Goal: Task Accomplishment & Management: Complete application form

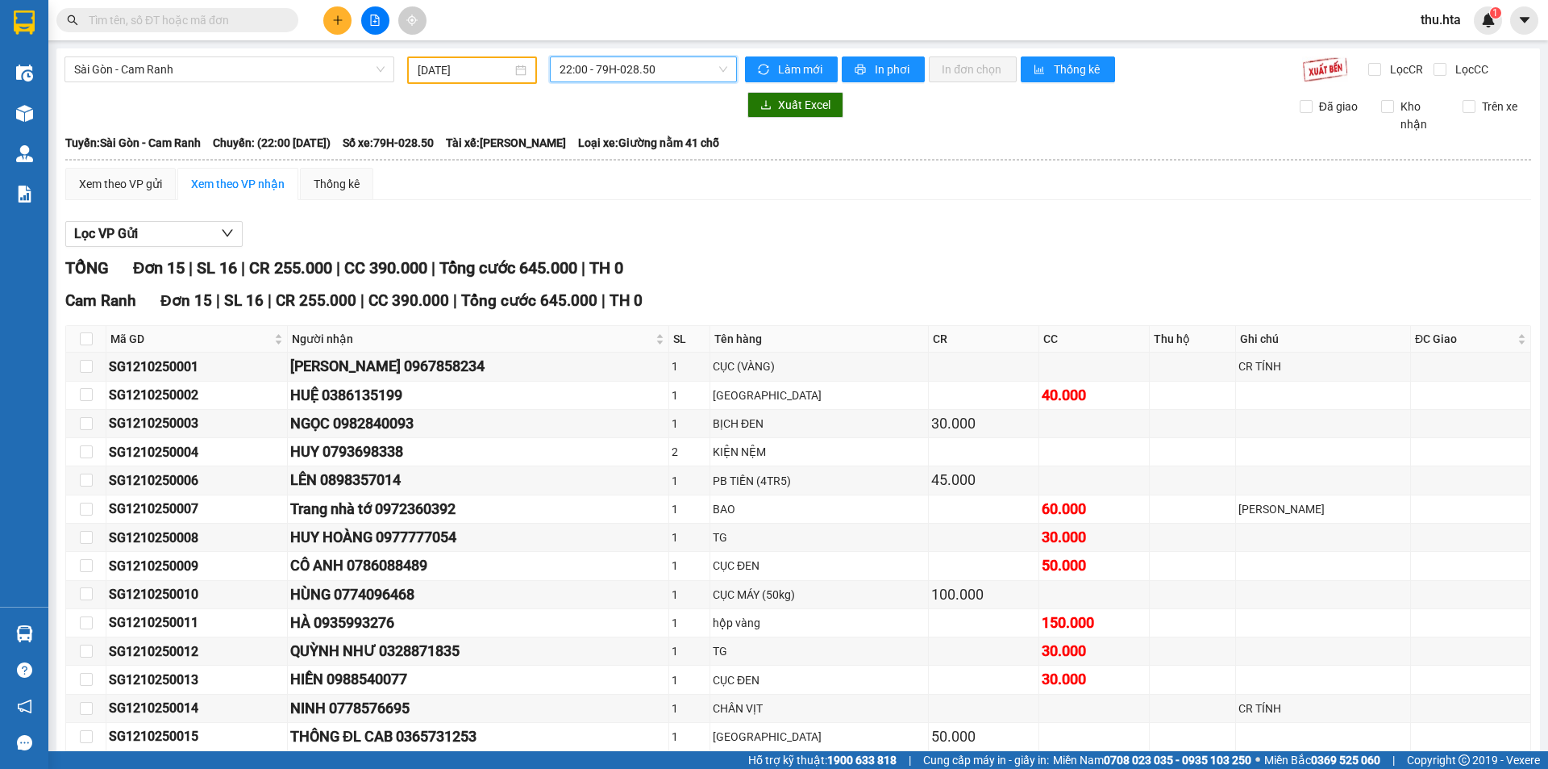
click at [331, 26] on button at bounding box center [337, 20] width 28 height 28
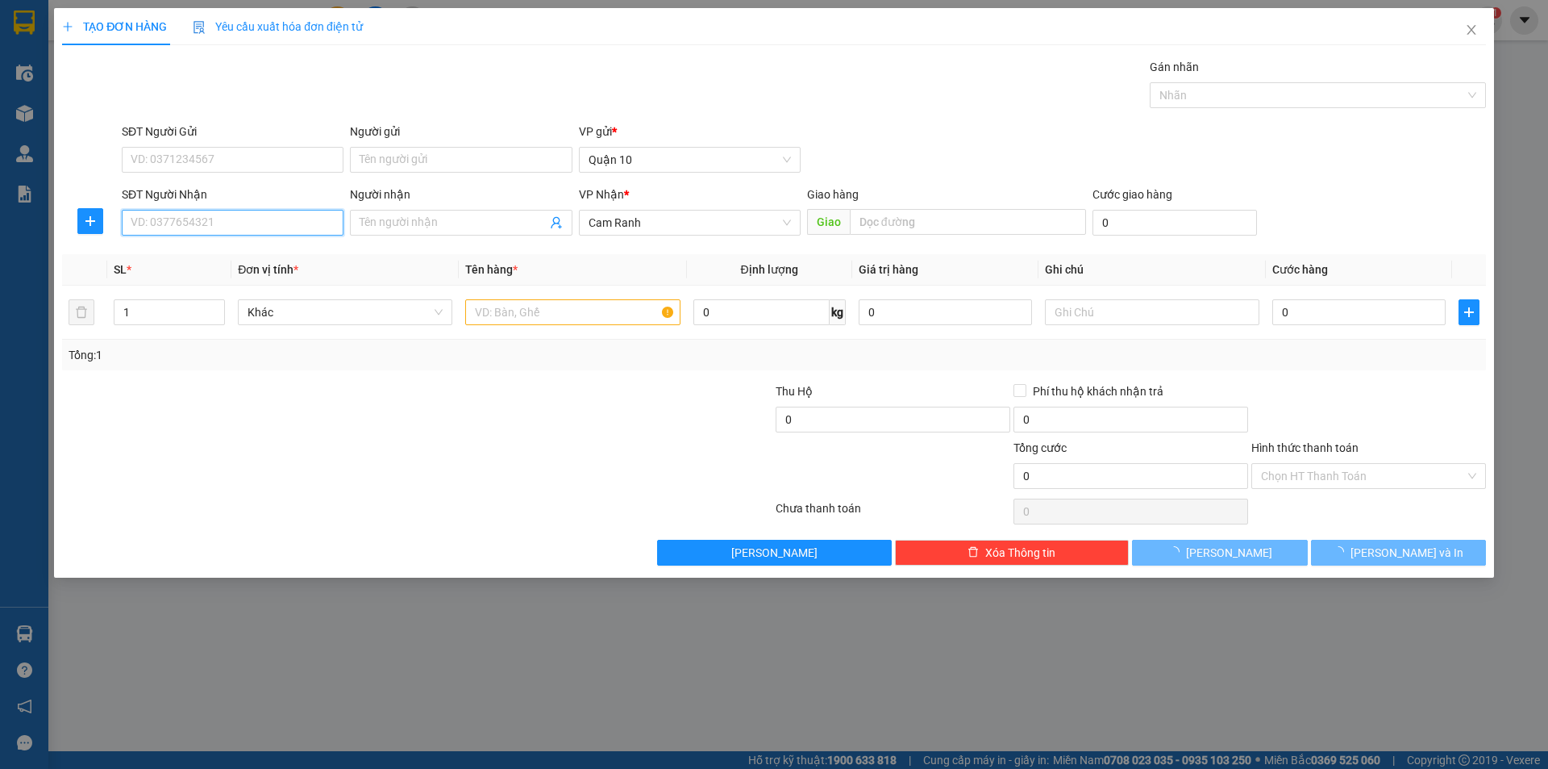
click at [282, 221] on input "SĐT Người Nhận" at bounding box center [233, 223] width 222 height 26
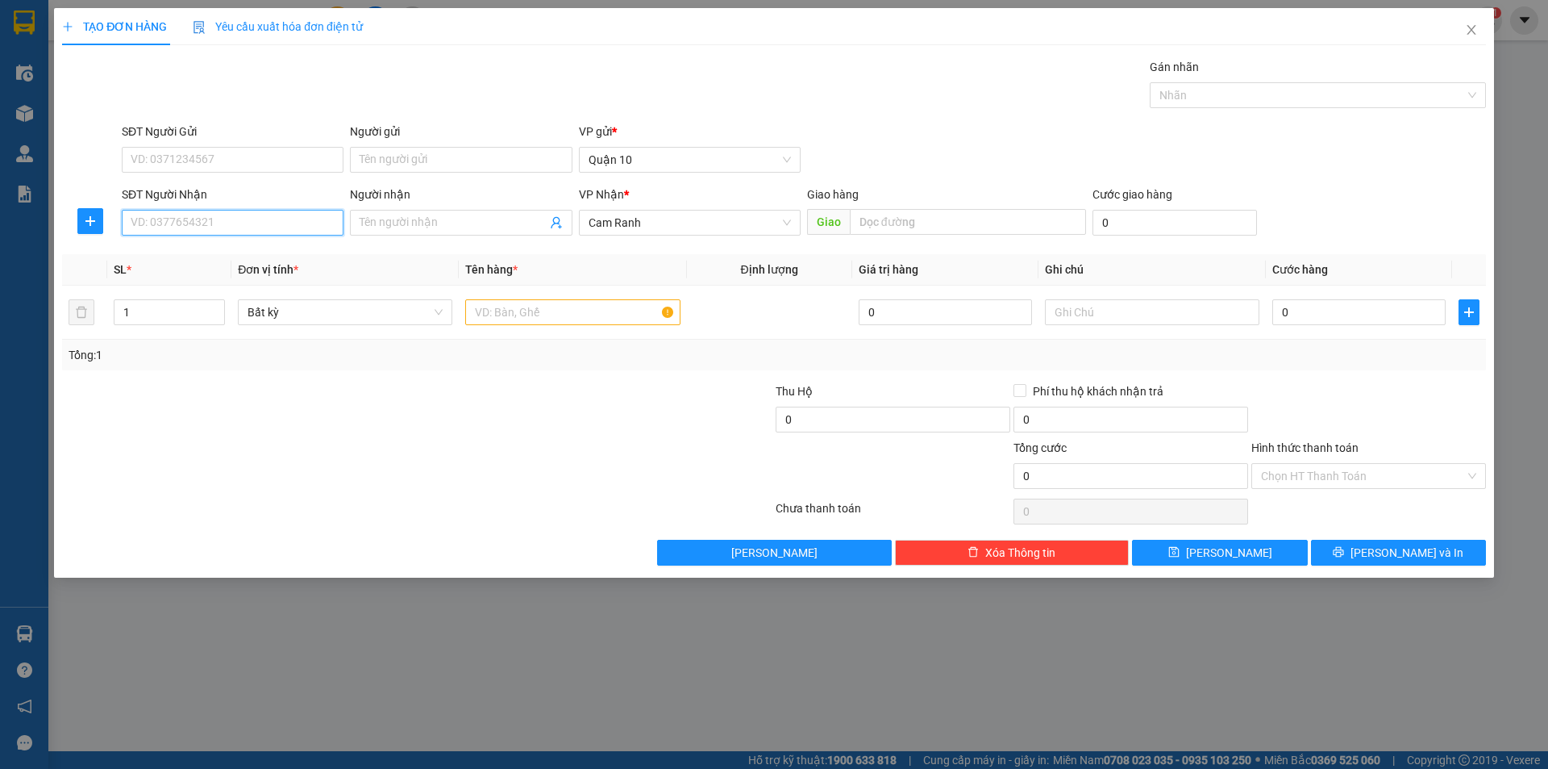
drag, startPoint x: 174, startPoint y: 222, endPoint x: 187, endPoint y: 207, distance: 19.4
click at [177, 222] on input "SĐT Người Nhận" at bounding box center [233, 223] width 222 height 26
click at [194, 220] on input "SĐT Người Nhận" at bounding box center [233, 223] width 222 height 26
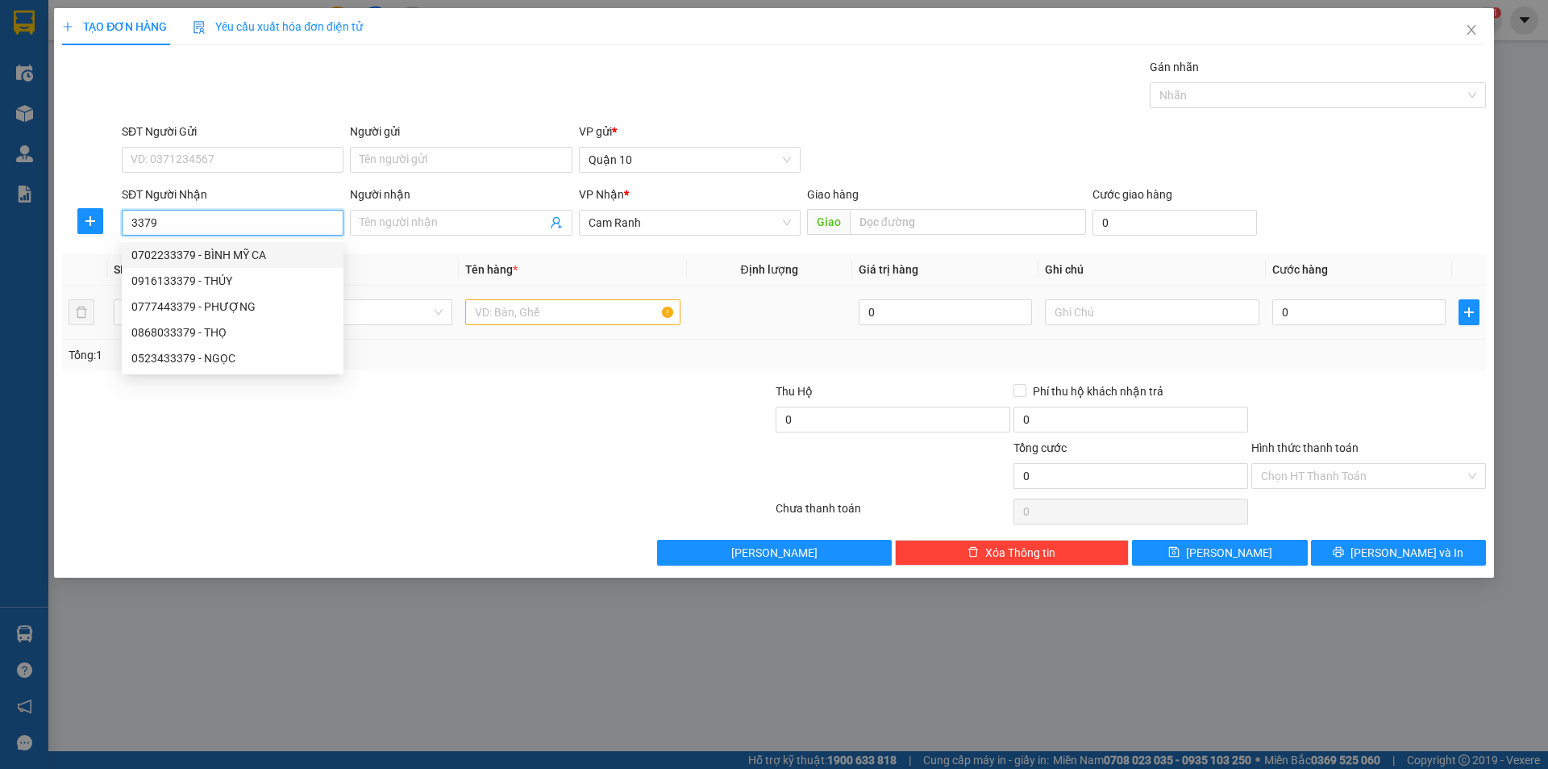
drag, startPoint x: 248, startPoint y: 255, endPoint x: 422, endPoint y: 325, distance: 187.8
click at [248, 256] on div "0702233379 - BÌNH MỸ CA" at bounding box center [232, 255] width 202 height 18
type input "0702233379"
type input "BÌNH MỸ CA"
type input "mc"
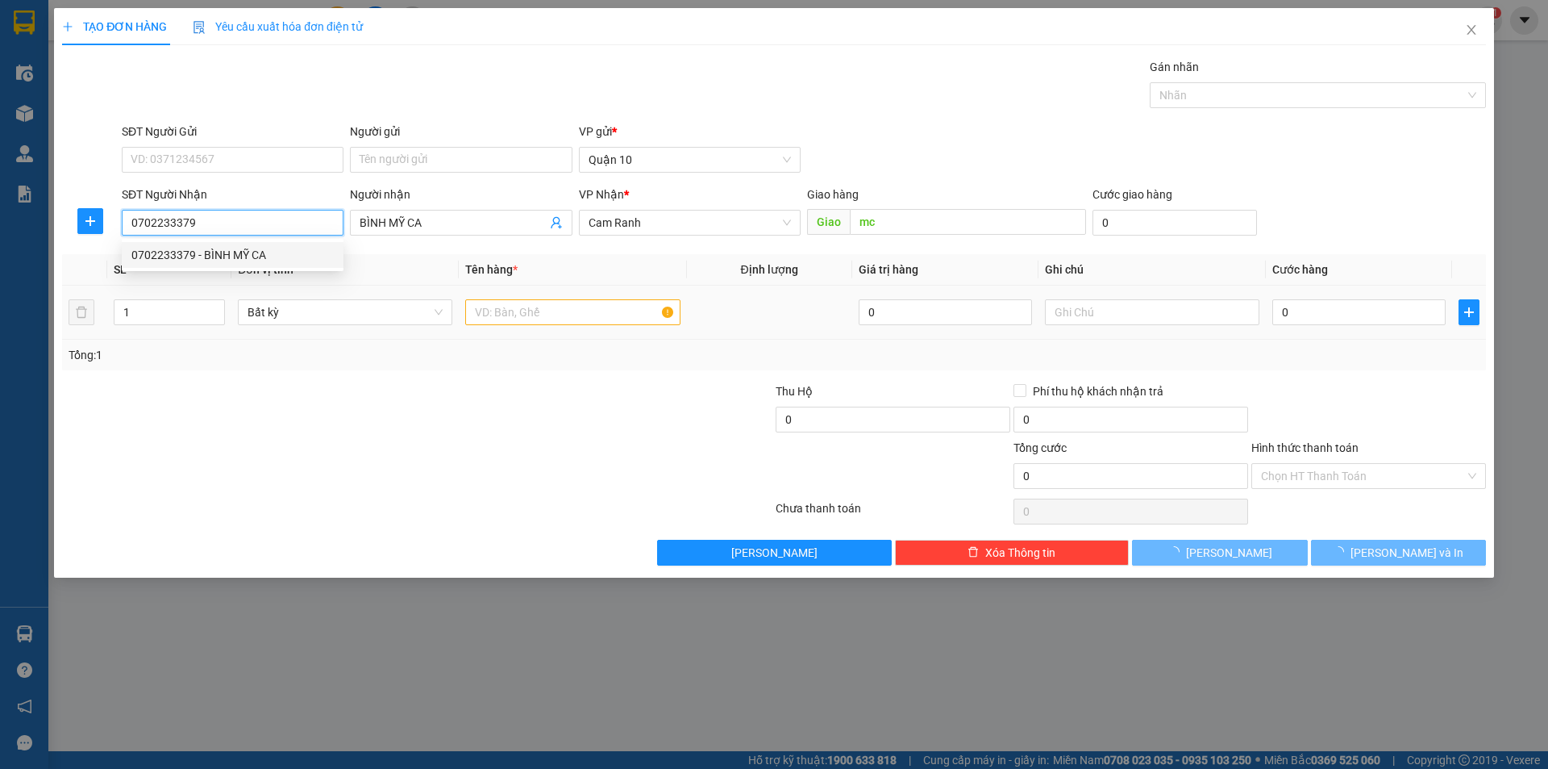
type input "120.000"
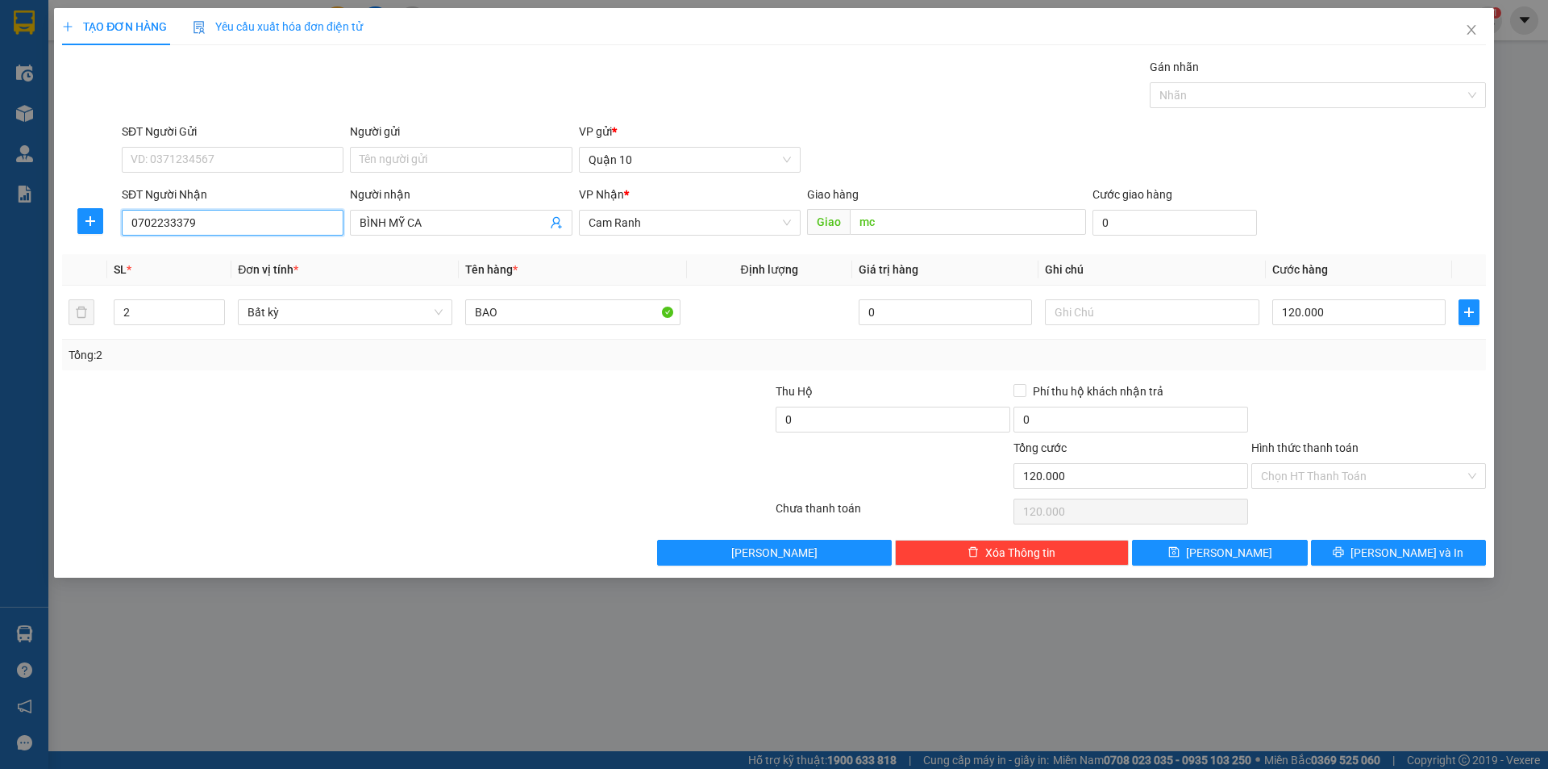
type input "0702233379"
click at [1407, 571] on div "TẠO ĐƠN HÀNG Yêu cầu xuất hóa đơn điện tử Transit Pickup Surcharge Ids Transit …" at bounding box center [774, 292] width 1440 height 569
drag, startPoint x: 1415, startPoint y: 548, endPoint x: 1142, endPoint y: 572, distance: 274.4
click at [1414, 550] on span "[PERSON_NAME] và In" at bounding box center [1407, 553] width 113 height 18
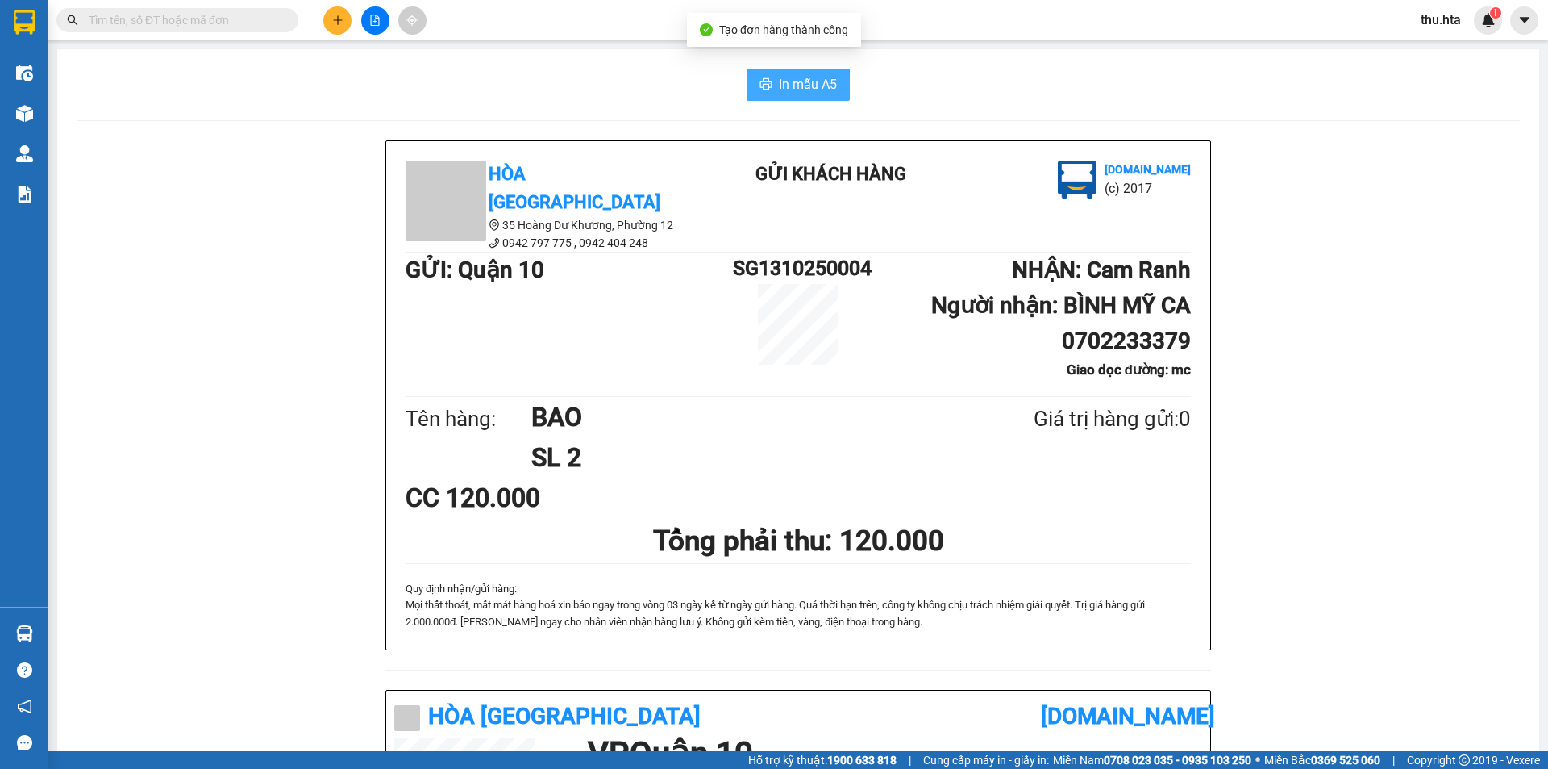
drag, startPoint x: 808, startPoint y: 92, endPoint x: 1263, endPoint y: 230, distance: 475.3
click at [811, 91] on span "In mẫu A5" at bounding box center [808, 84] width 58 height 20
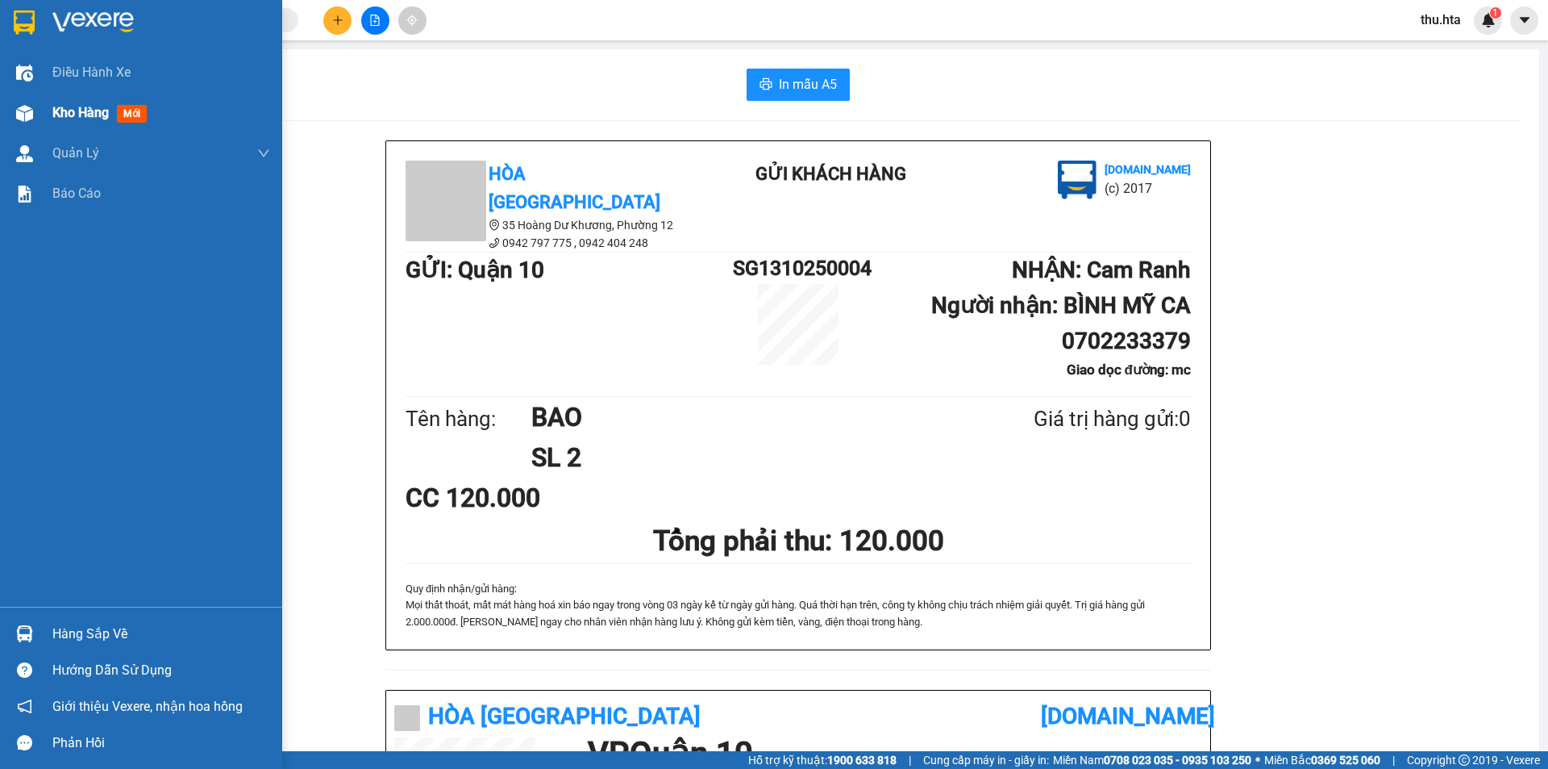
click at [33, 115] on div at bounding box center [24, 113] width 28 height 28
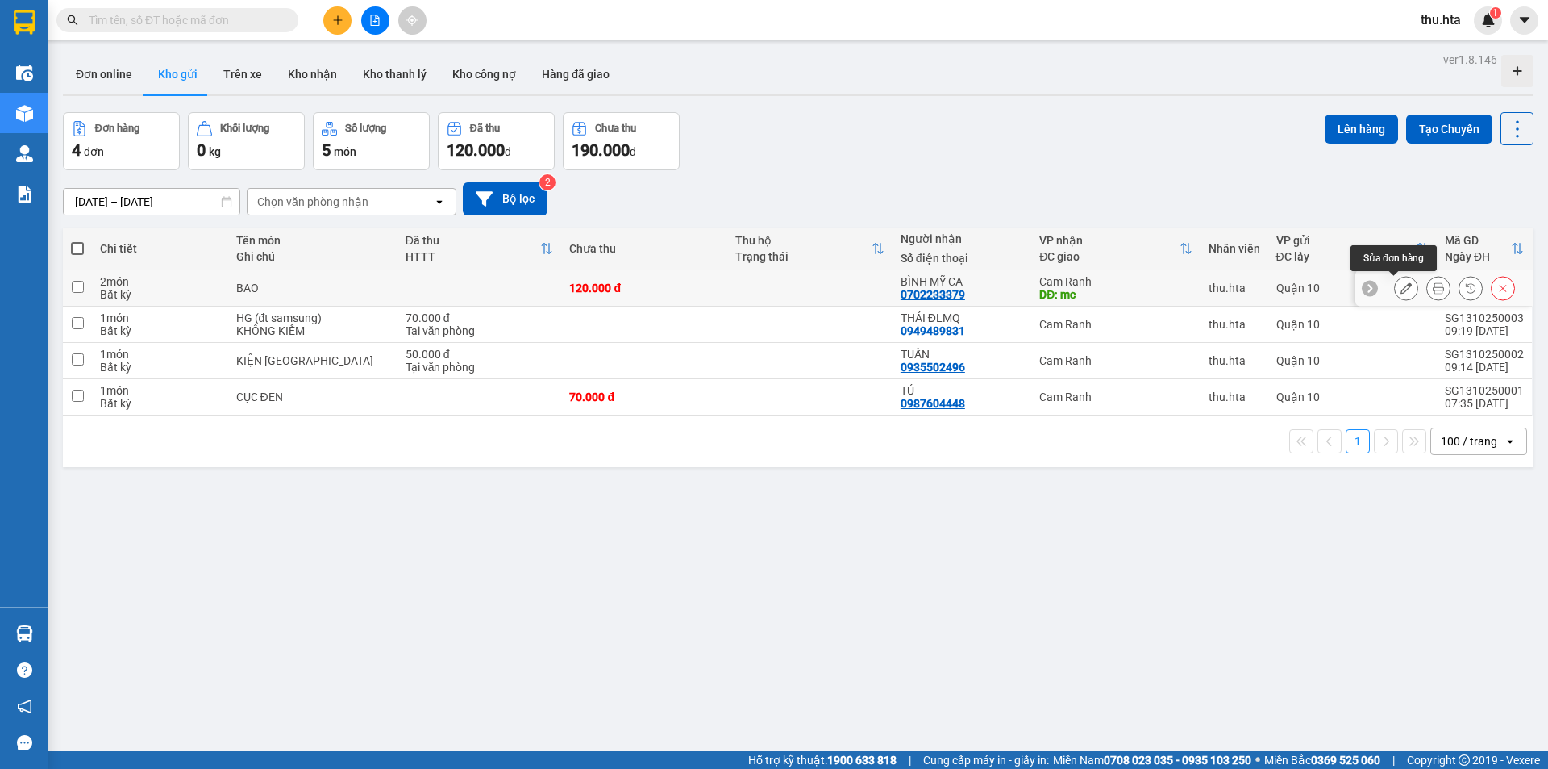
click at [1395, 290] on button at bounding box center [1406, 288] width 23 height 28
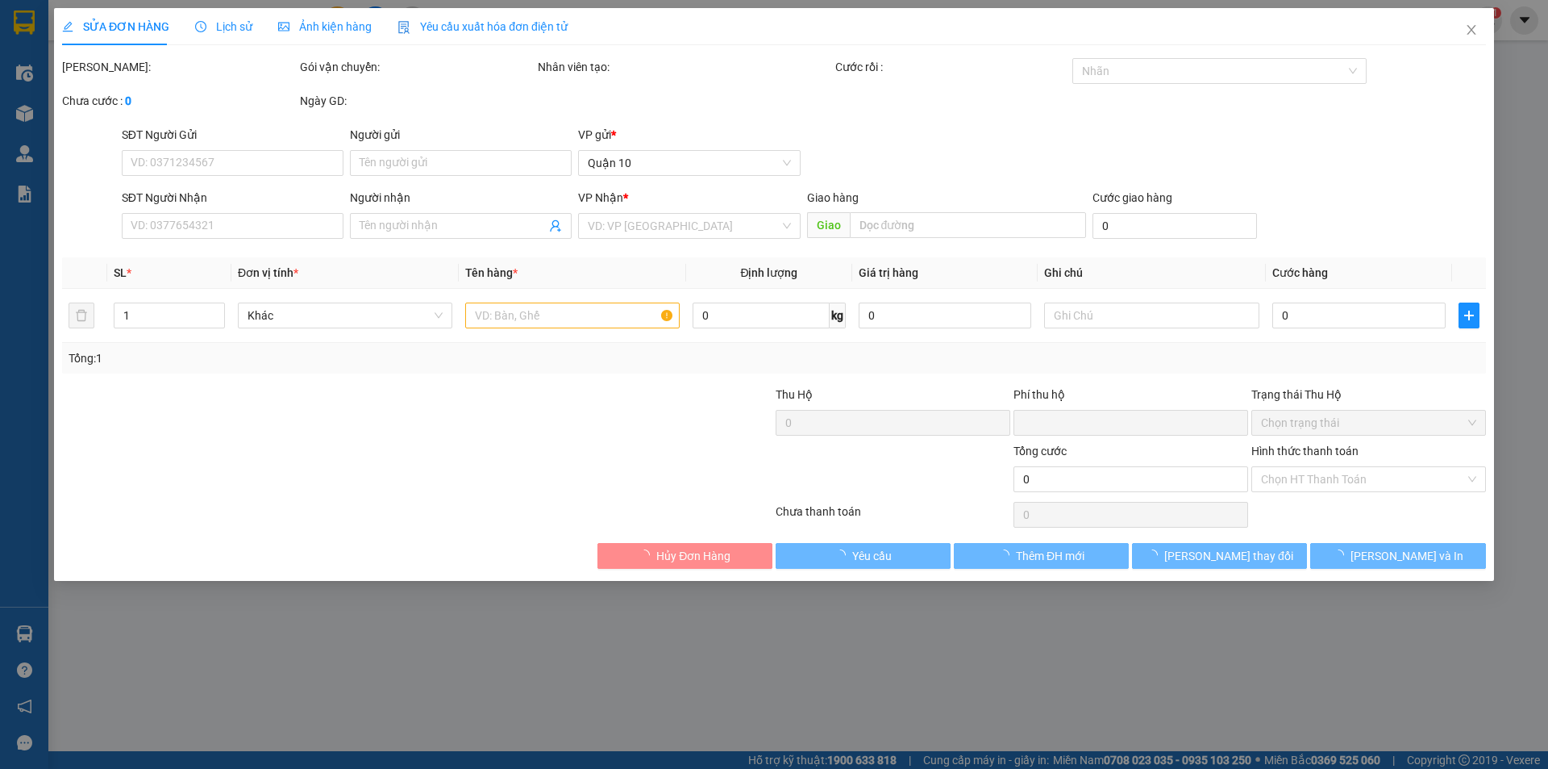
type input "0702233379"
type input "BÌNH MỸ CA"
type input "mc"
type input "0"
type input "120.000"
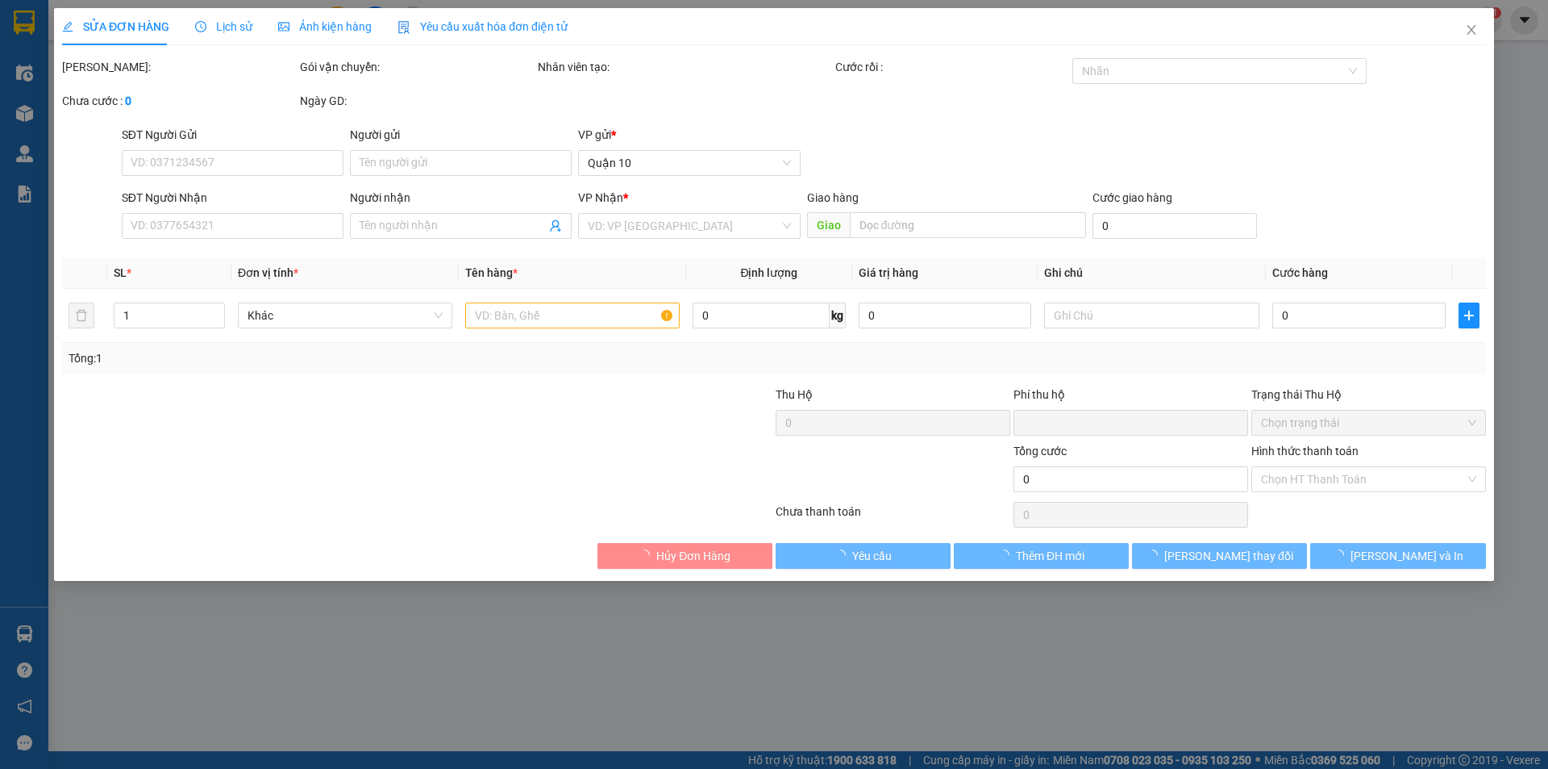
type input "120.000"
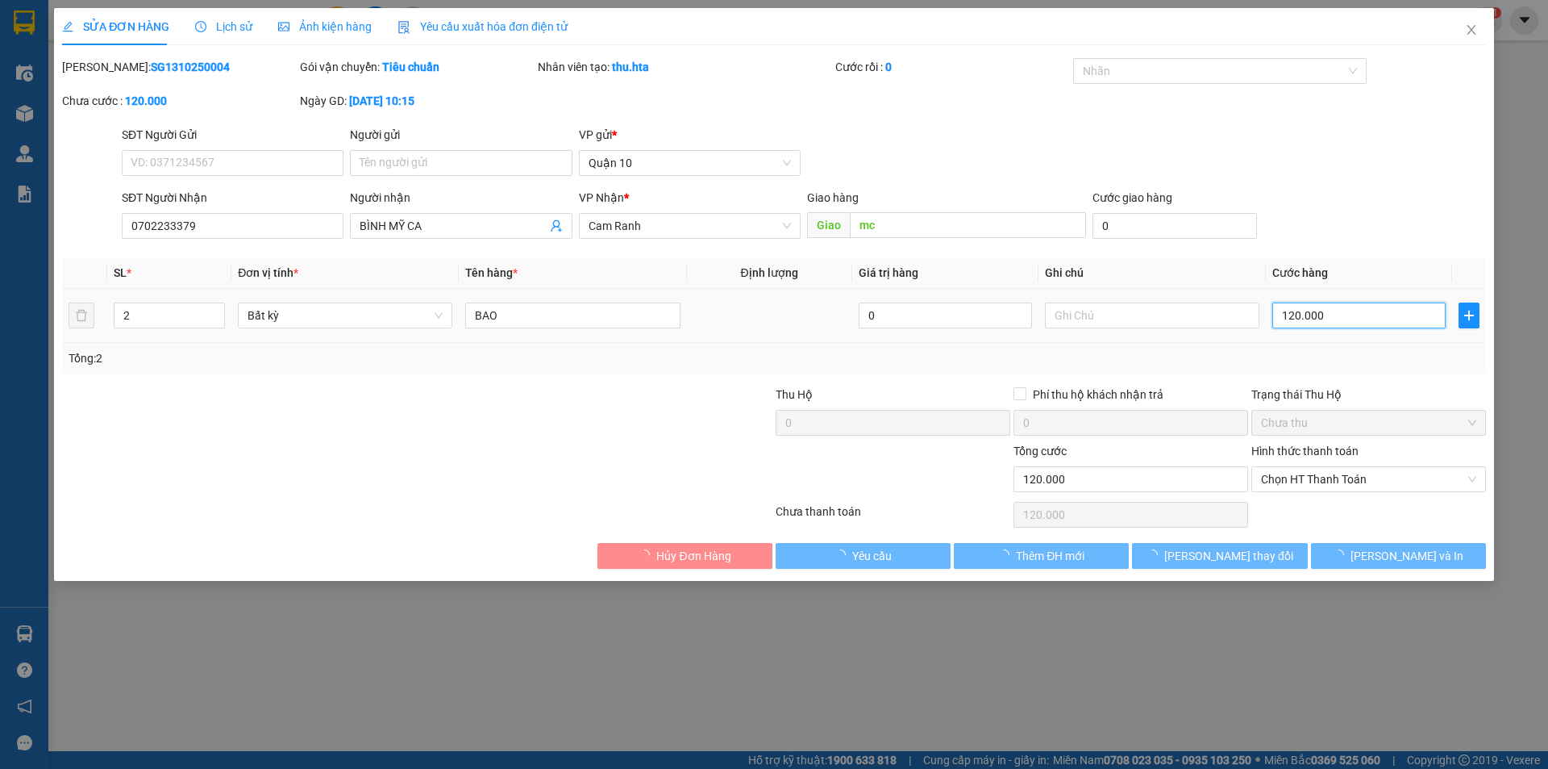
click at [1340, 310] on input "120.000" at bounding box center [1359, 315] width 173 height 26
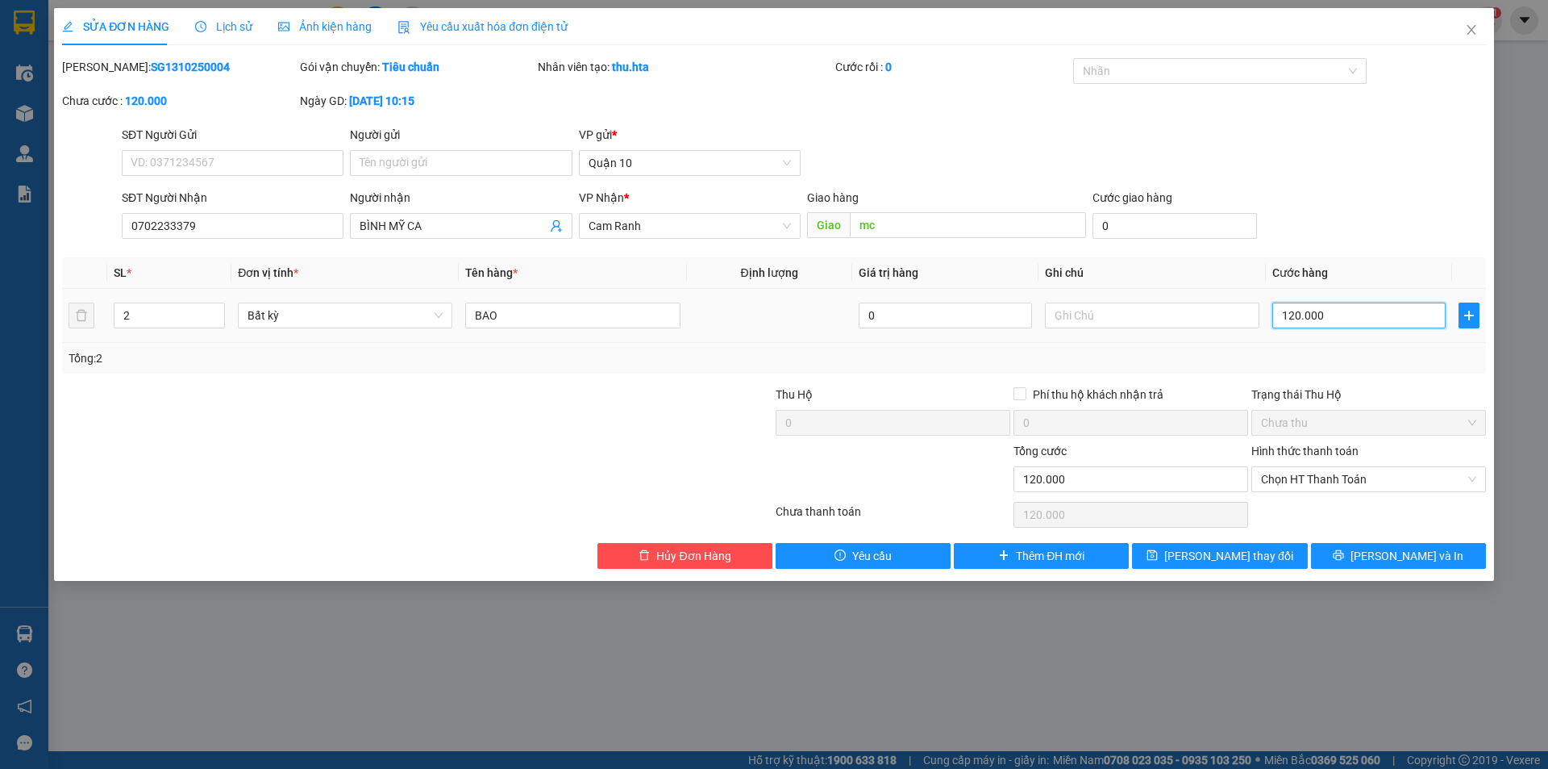
type input "1"
type input "13"
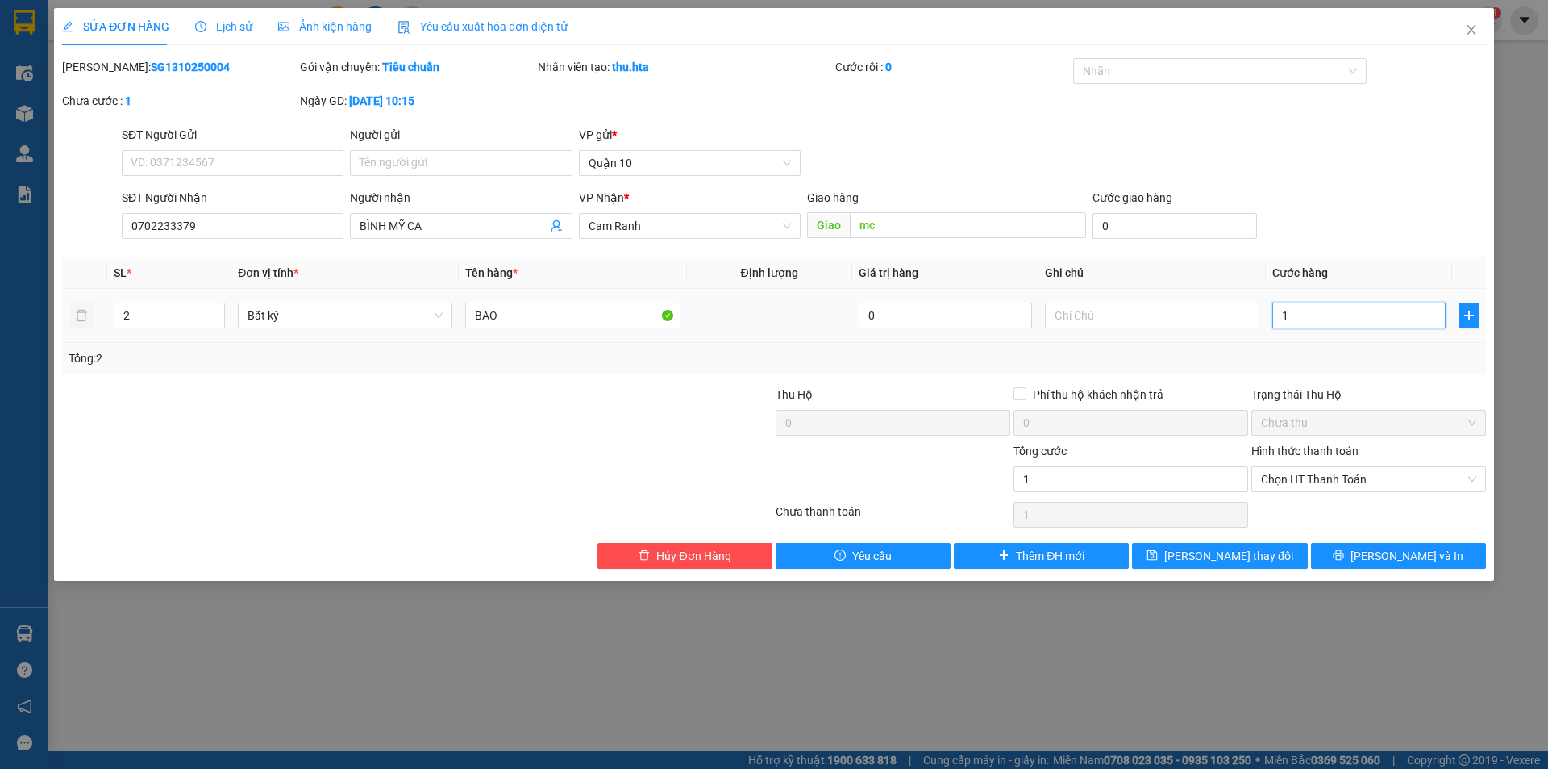
type input "13"
type input "130"
type input "130.000"
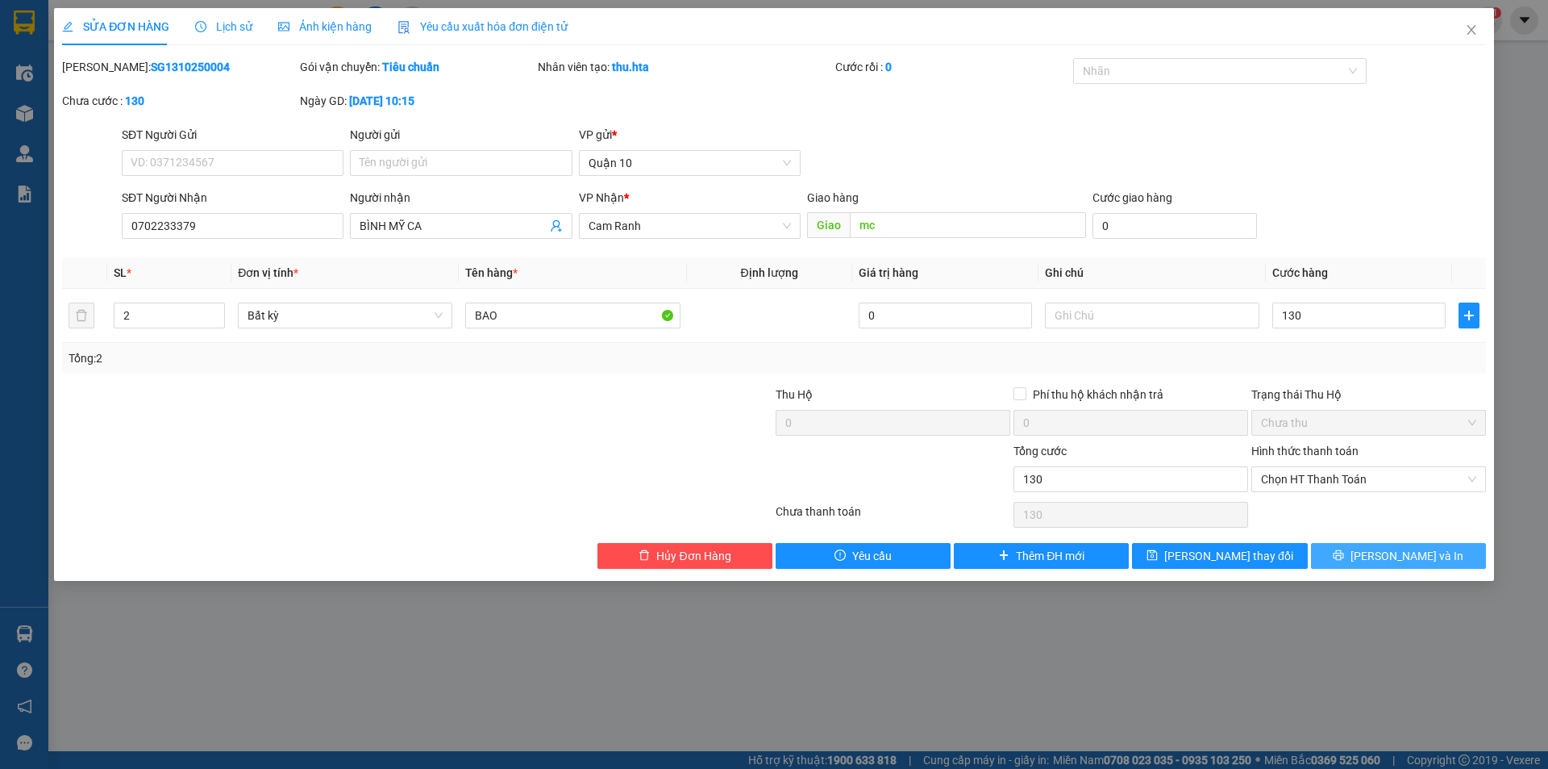
type input "130.000"
click at [1426, 547] on button "[PERSON_NAME] và In" at bounding box center [1398, 556] width 175 height 26
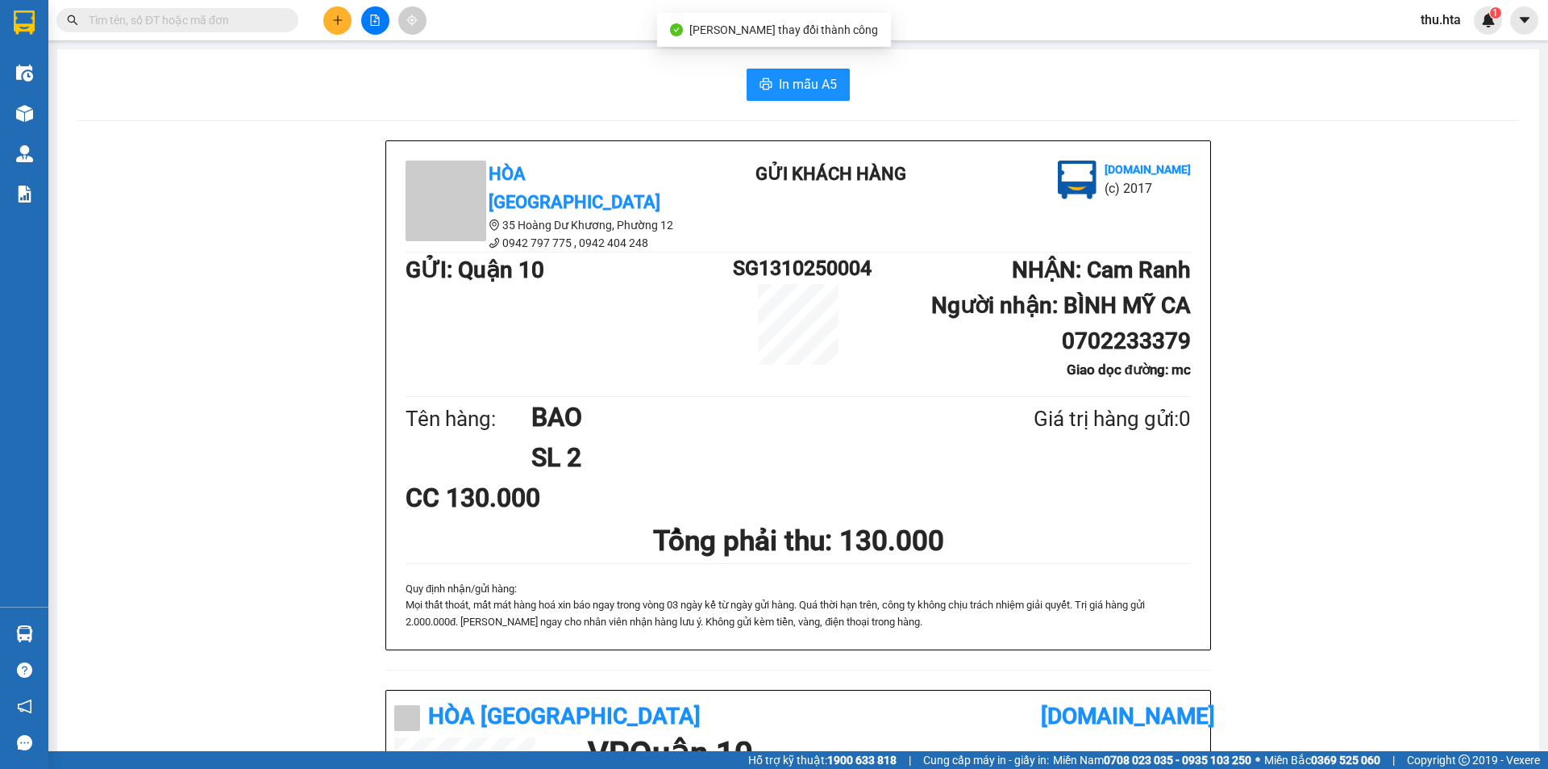
click at [755, 51] on div "In mẫu A5 Hòa Thuận Anh 35 Hoàng Dư Khương, [GEOGRAPHIC_DATA] 12 0942 797 775 …" at bounding box center [798, 681] width 1482 height 1265
click at [784, 75] on span "In mẫu A5" at bounding box center [808, 84] width 58 height 20
